Goal: Check status: Check status

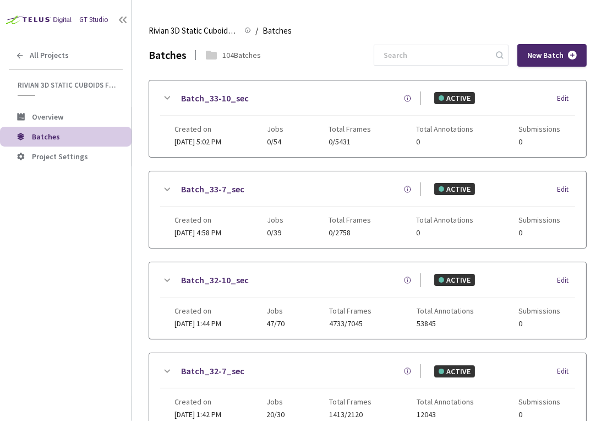
click at [28, 343] on div "GT Studio All Projects Rivian 3D Static Cuboids fixed[2024-25] Rivian 3D Static…" at bounding box center [66, 197] width 132 height 395
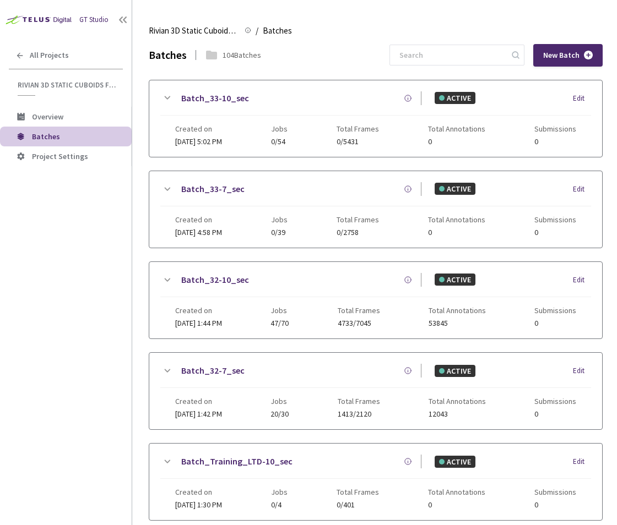
scroll to position [228, 0]
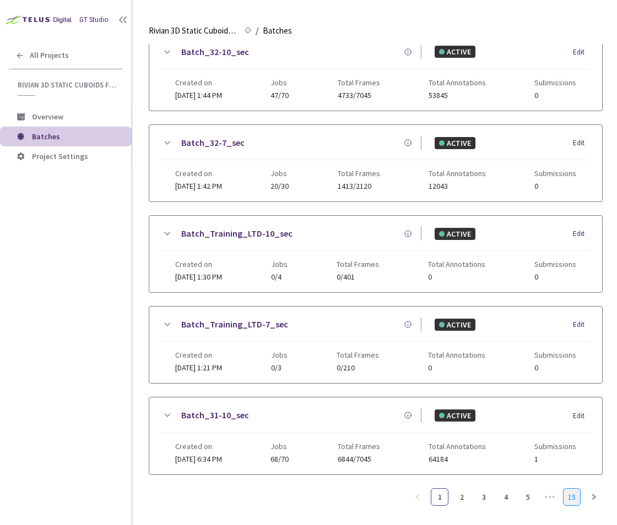
click at [570, 420] on link "15" at bounding box center [571, 497] width 17 height 17
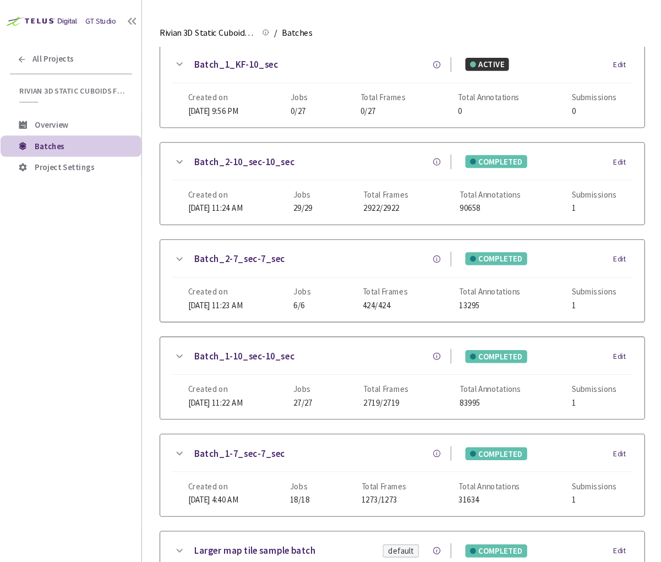
scroll to position [0, 0]
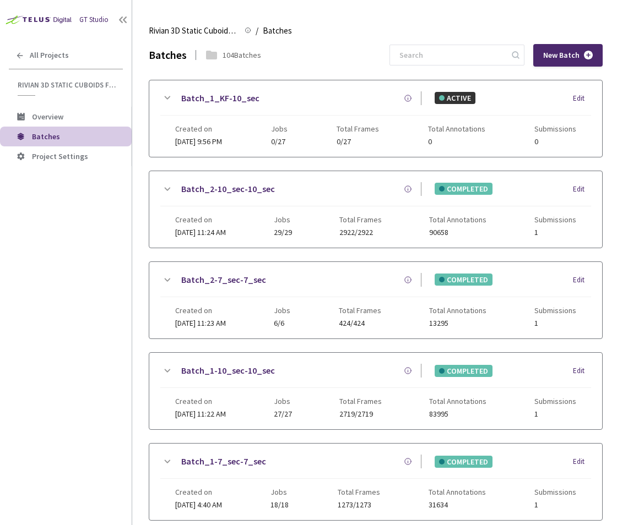
click at [226, 194] on link "Batch_2-10_sec-10_sec" at bounding box center [228, 189] width 94 height 14
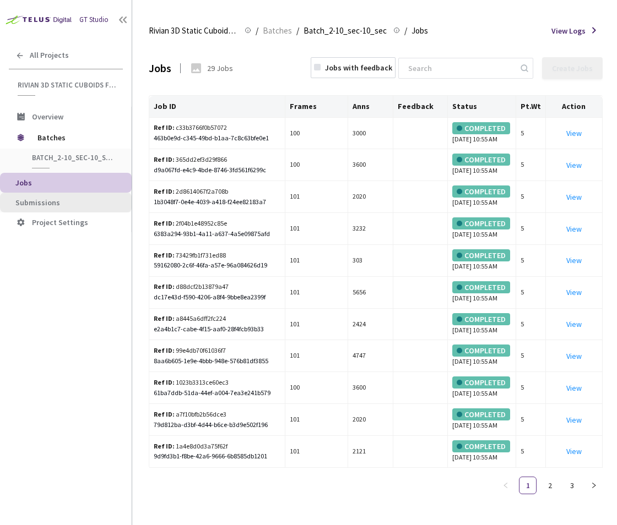
click at [69, 196] on li "Submissions" at bounding box center [66, 203] width 132 height 20
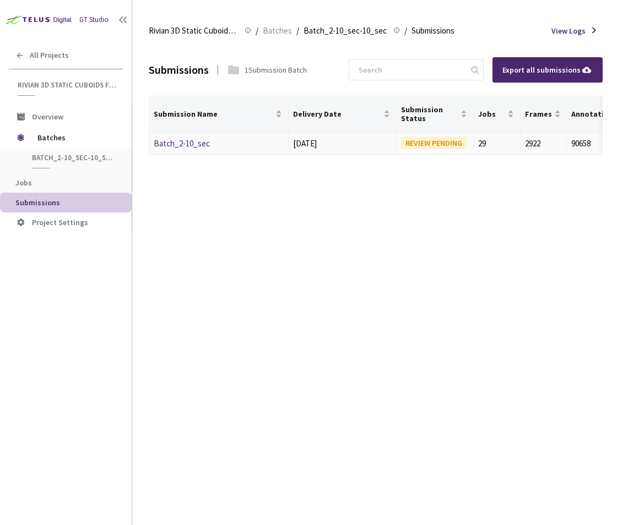
click at [188, 143] on link "Batch_2-10_sec" at bounding box center [182, 143] width 56 height 10
